Goal: Task Accomplishment & Management: Manage account settings

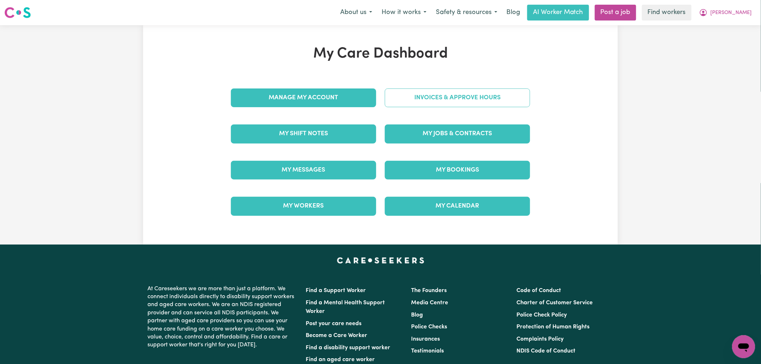
click at [423, 99] on link "Invoices & Approve Hours" at bounding box center [457, 97] width 145 height 19
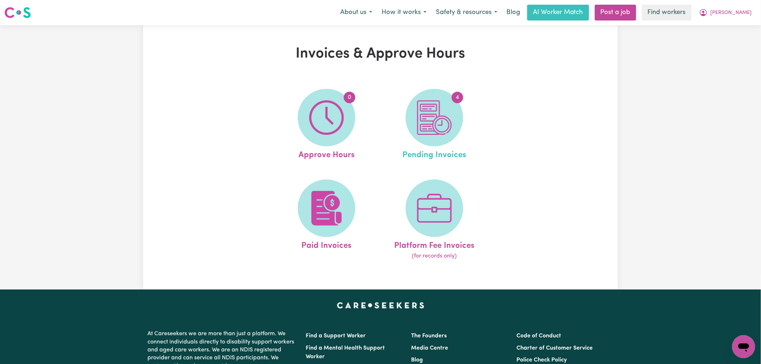
click at [463, 121] on link "4 Pending Invoices" at bounding box center [434, 125] width 104 height 73
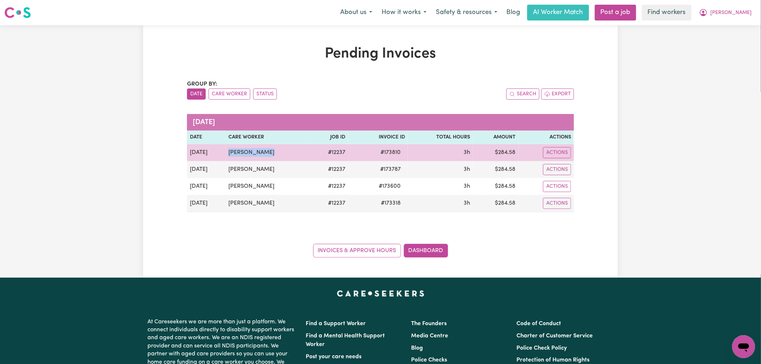
drag, startPoint x: 275, startPoint y: 148, endPoint x: 228, endPoint y: 151, distance: 47.6
click at [228, 151] on td "[PERSON_NAME]" at bounding box center [267, 152] width 85 height 17
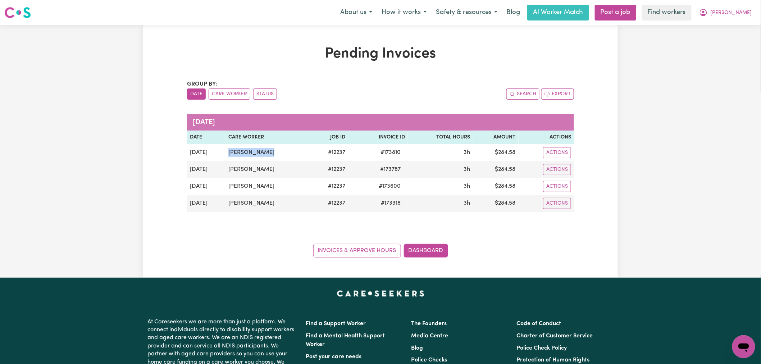
copy td "[PERSON_NAME]"
click at [290, 234] on div "Group by: Date Care Worker Status Search Export [DATE] Date Care Worker Job ID …" at bounding box center [380, 169] width 387 height 178
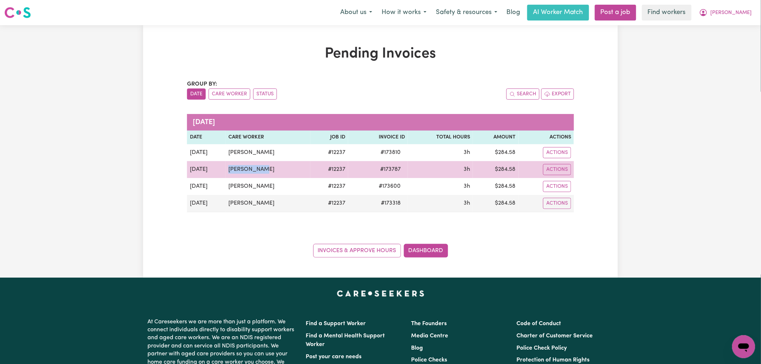
drag, startPoint x: 264, startPoint y: 174, endPoint x: 220, endPoint y: 174, distance: 43.9
click at [220, 174] on tr "[DATE] [PERSON_NAME] # 12237 # 173787 3h $ 284.58 Actions" at bounding box center [380, 169] width 387 height 17
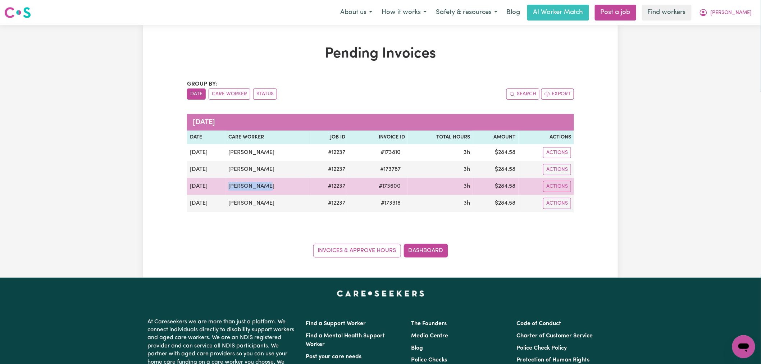
drag, startPoint x: 279, startPoint y: 186, endPoint x: 223, endPoint y: 187, distance: 55.7
click at [223, 187] on tr "[DATE] [PERSON_NAME] # 12237 # 173600 3h $ 284.58 Actions" at bounding box center [380, 186] width 387 height 17
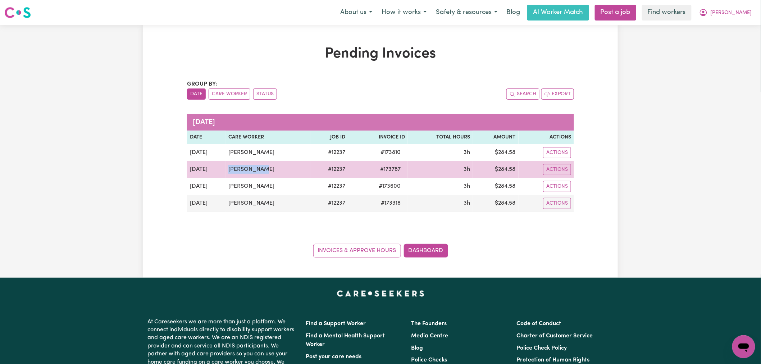
drag, startPoint x: 267, startPoint y: 169, endPoint x: 223, endPoint y: 171, distance: 43.9
click at [223, 171] on tr "[DATE] [PERSON_NAME] # 12237 # 173787 3h $ 284.58 Actions" at bounding box center [380, 169] width 387 height 17
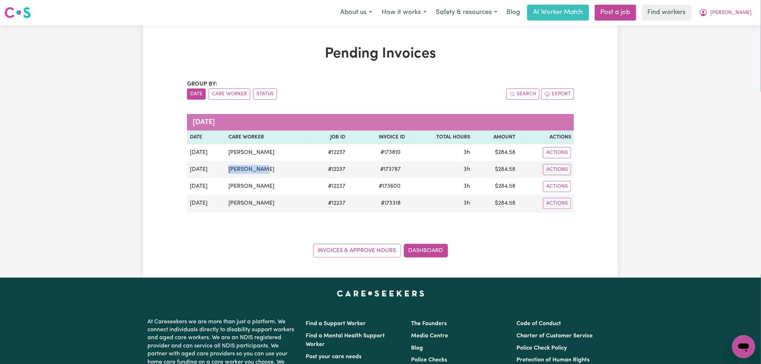
copy tr "[PERSON_NAME]"
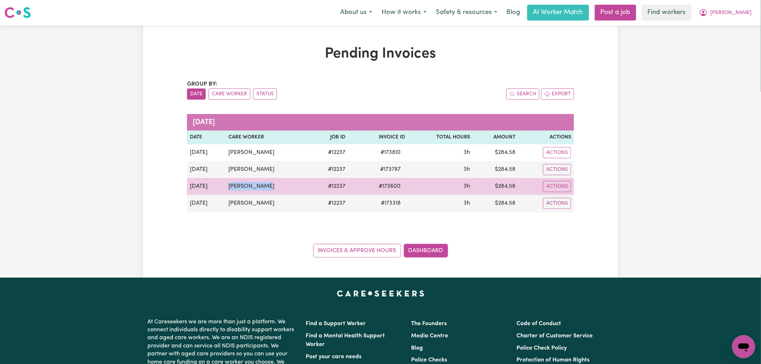
drag, startPoint x: 267, startPoint y: 189, endPoint x: 221, endPoint y: 189, distance: 45.7
click at [221, 189] on tr "[DATE] [PERSON_NAME] # 12237 # 173600 3h $ 284.58 Actions" at bounding box center [380, 186] width 387 height 17
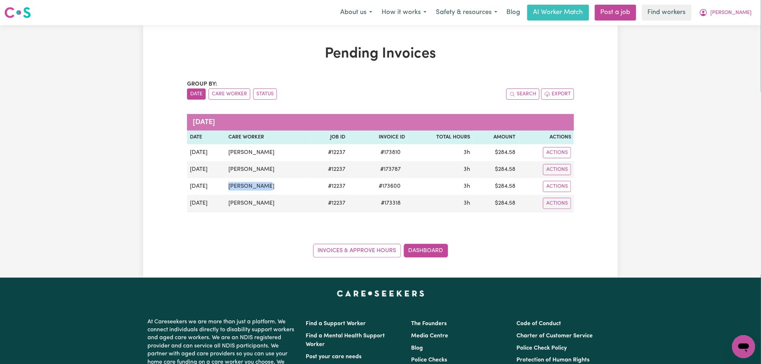
copy tr "[PERSON_NAME]"
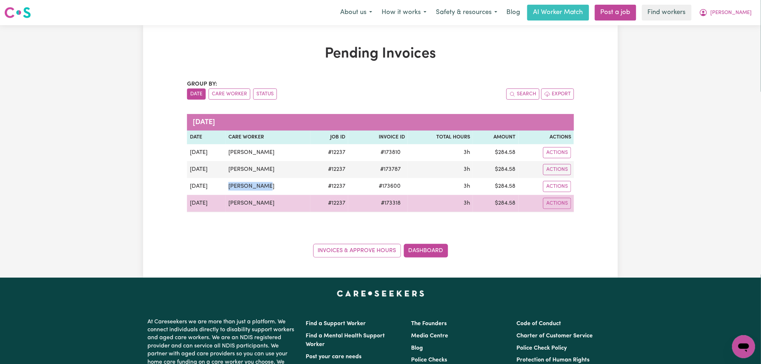
drag, startPoint x: 225, startPoint y: 201, endPoint x: 215, endPoint y: 201, distance: 10.1
click at [215, 201] on tr "[DATE] [PERSON_NAME] # 12237 # 173318 3h $ 284.58 Actions" at bounding box center [380, 203] width 387 height 17
copy tr "[PERSON_NAME]"
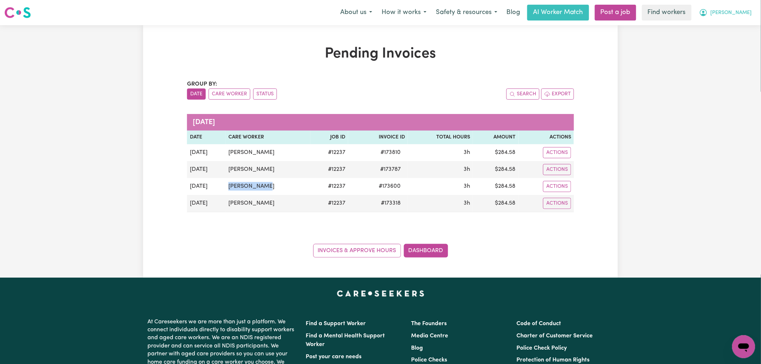
click at [735, 5] on button "[PERSON_NAME]" at bounding box center [725, 12] width 62 height 15
click at [729, 44] on link "Logout" at bounding box center [727, 42] width 57 height 14
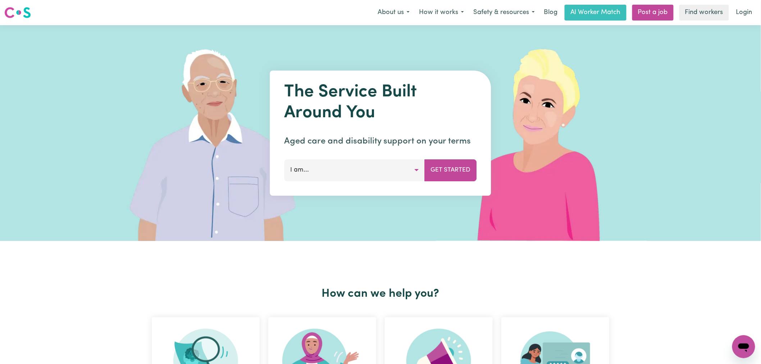
click at [738, 14] on link "Login" at bounding box center [744, 13] width 25 height 16
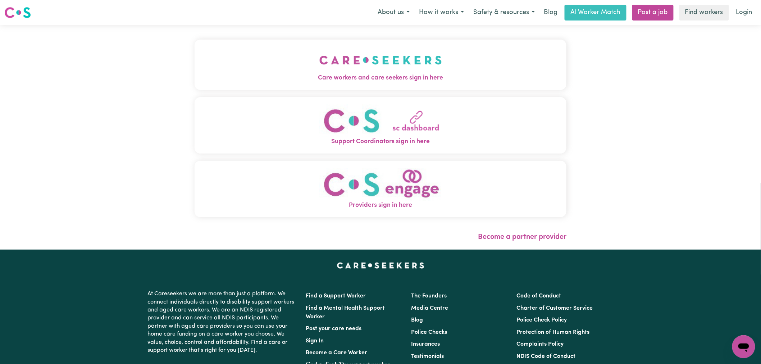
click at [319, 62] on img "Care workers and care seekers sign in here" at bounding box center [380, 60] width 123 height 27
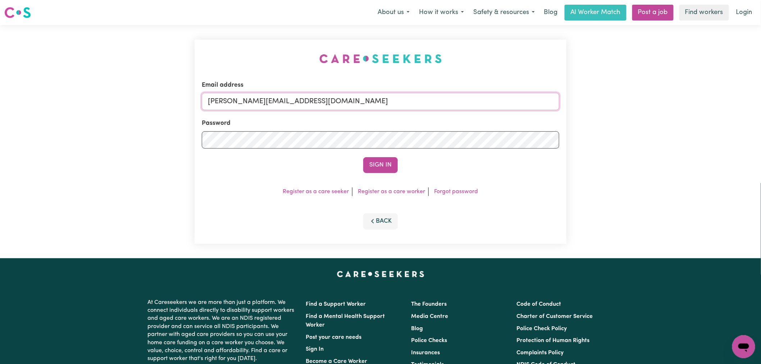
click at [337, 110] on form "Email address [PERSON_NAME][EMAIL_ADDRESS][DOMAIN_NAME] Password Sign In" at bounding box center [380, 127] width 357 height 92
drag, startPoint x: 368, startPoint y: 100, endPoint x: 357, endPoint y: 110, distance: 14.8
click at [368, 100] on input "[PERSON_NAME][EMAIL_ADDRESS][DOMAIN_NAME]" at bounding box center [380, 101] width 357 height 17
drag, startPoint x: 347, startPoint y: 107, endPoint x: 247, endPoint y: 107, distance: 99.9
click at [247, 107] on input "[EMAIL_ADDRESS][DOMAIN_NAME]" at bounding box center [380, 101] width 357 height 17
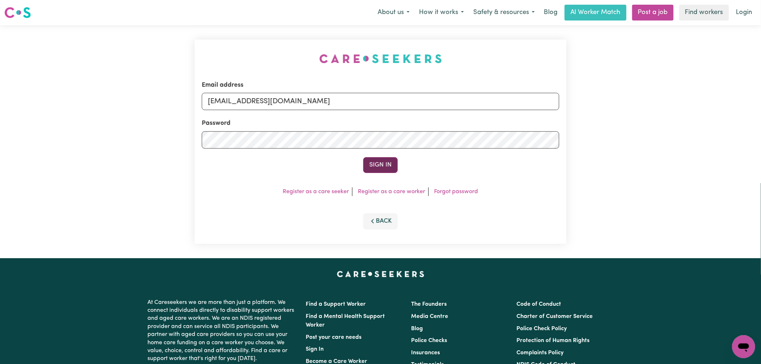
type input "[EMAIL_ADDRESS][DOMAIN_NAME]"
click at [388, 164] on button "Sign In" at bounding box center [380, 165] width 35 height 16
